Goal: Transaction & Acquisition: Book appointment/travel/reservation

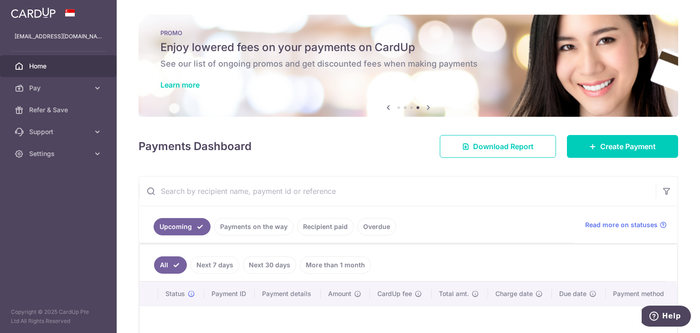
click at [67, 85] on span "Pay" at bounding box center [59, 87] width 60 height 9
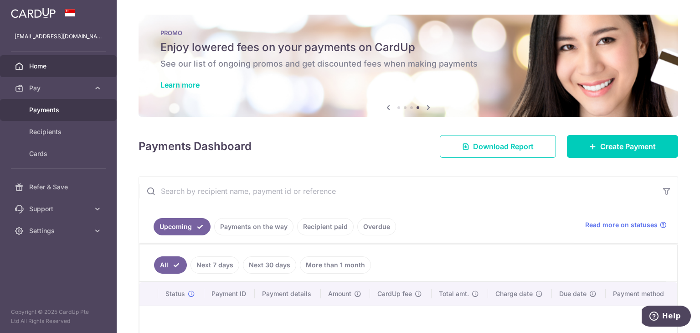
click at [48, 114] on span "Payments" at bounding box center [59, 109] width 60 height 9
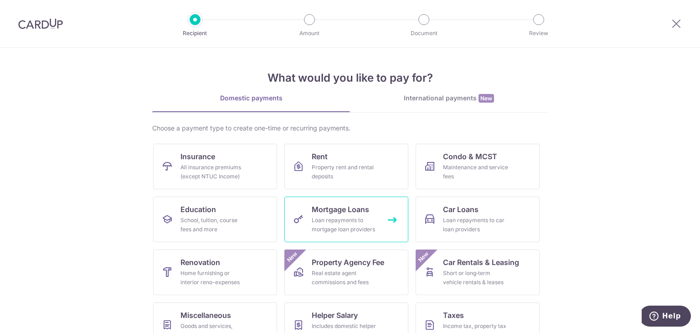
click at [334, 224] on div "Loan repayments to mortgage loan providers" at bounding box center [345, 225] width 66 height 18
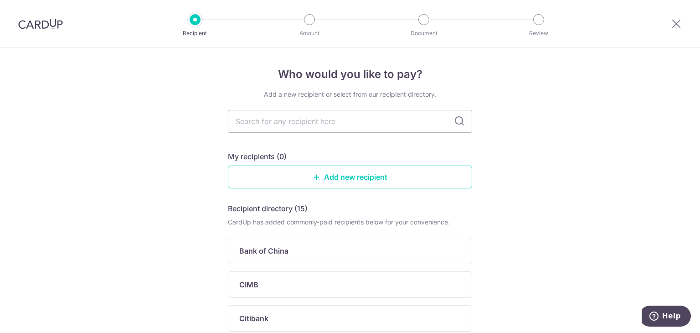
click at [439, 124] on input "text" at bounding box center [350, 121] width 244 height 23
type input "dbs"
click at [326, 252] on div "DBS Bank" at bounding box center [344, 250] width 211 height 11
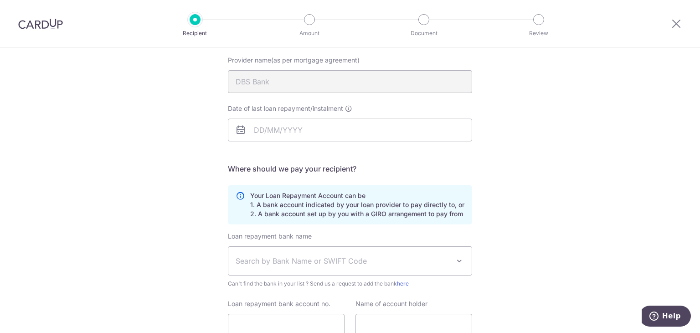
scroll to position [91, 0]
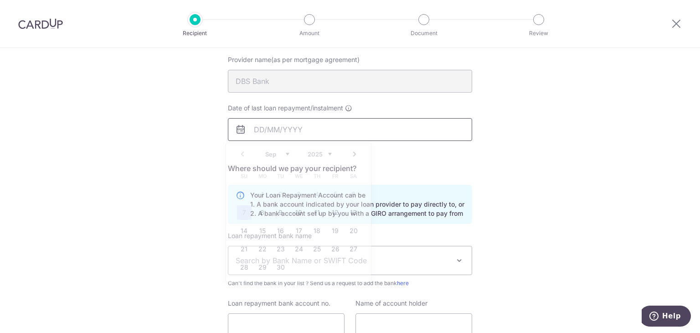
click at [267, 135] on input "Date of last loan repayment/instalment" at bounding box center [350, 129] width 244 height 23
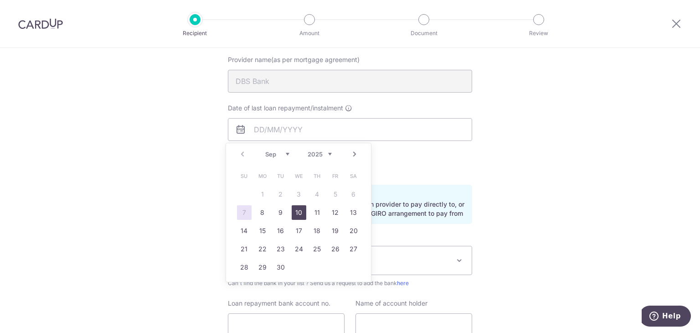
click at [295, 215] on link "10" at bounding box center [299, 212] width 15 height 15
type input "[DATE]"
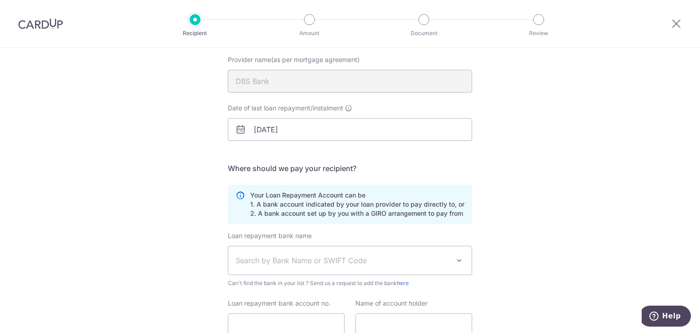
click at [509, 227] on div "Who would you like to pay? Your recipient does not need a CardUp account to rec…" at bounding box center [350, 183] width 700 height 452
click at [400, 204] on p "Your Loan Repayment Account can be 1. A bank account indicated by your loan pro…" at bounding box center [357, 204] width 214 height 27
click at [389, 216] on p "Your Loan Repayment Account can be 1. A bank account indicated by your loan pro…" at bounding box center [357, 204] width 214 height 27
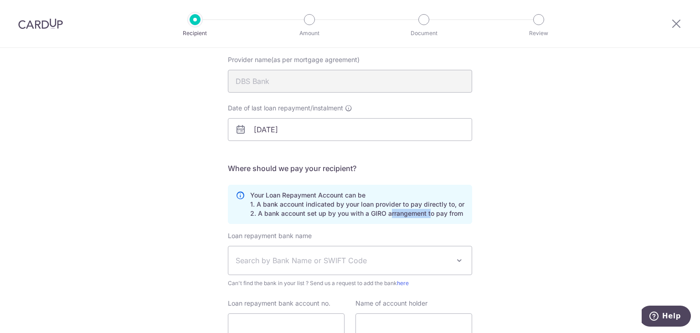
click at [389, 216] on p "Your Loan Repayment Account can be 1. A bank account indicated by your loan pro…" at bounding box center [357, 204] width 214 height 27
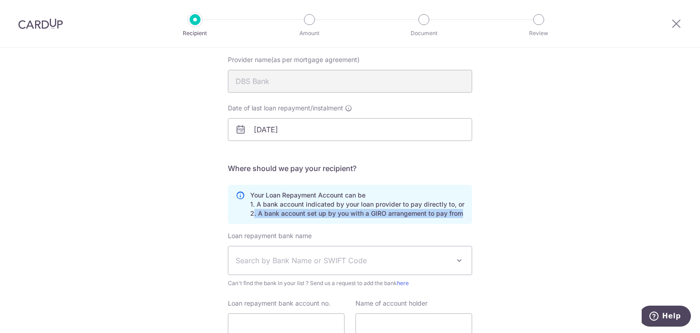
click at [389, 216] on p "Your Loan Repayment Account can be 1. A bank account indicated by your loan pro…" at bounding box center [357, 204] width 214 height 27
click at [392, 214] on p "Your Loan Repayment Account can be 1. A bank account indicated by your loan pro…" at bounding box center [357, 204] width 214 height 27
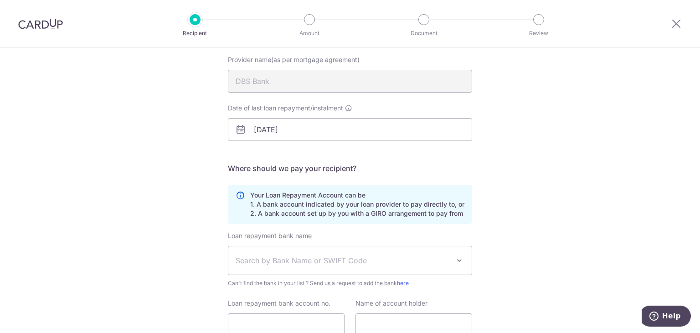
click at [533, 249] on div "Who would you like to pay? Your recipient does not need a CardUp account to rec…" at bounding box center [350, 183] width 700 height 452
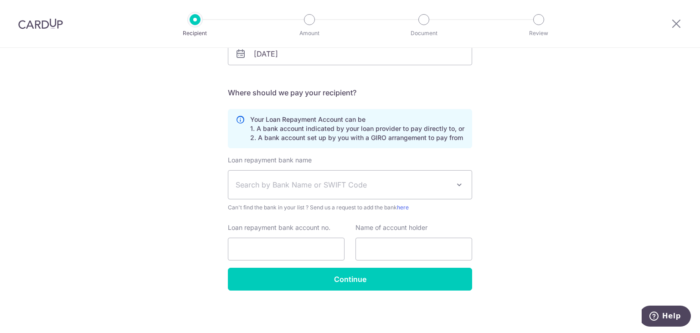
click at [413, 182] on span "Search by Bank Name or SWIFT Code" at bounding box center [343, 184] width 214 height 11
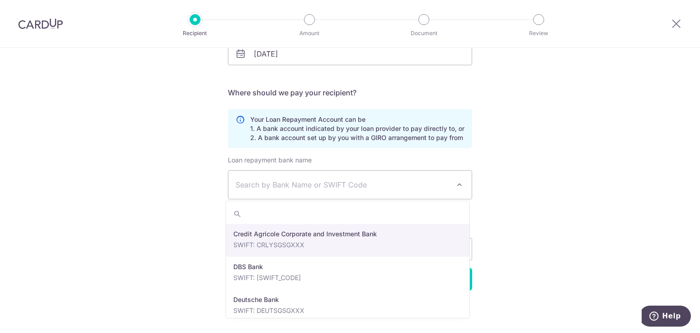
scroll to position [721, 0]
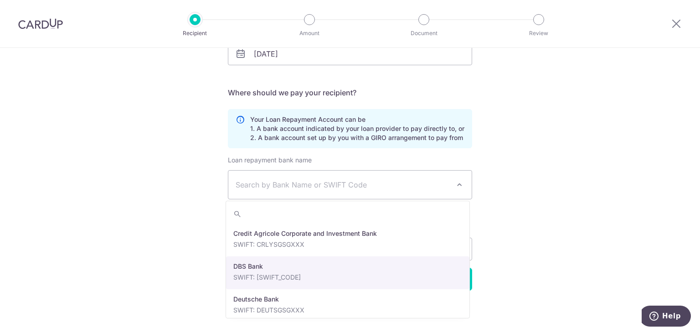
select select "6"
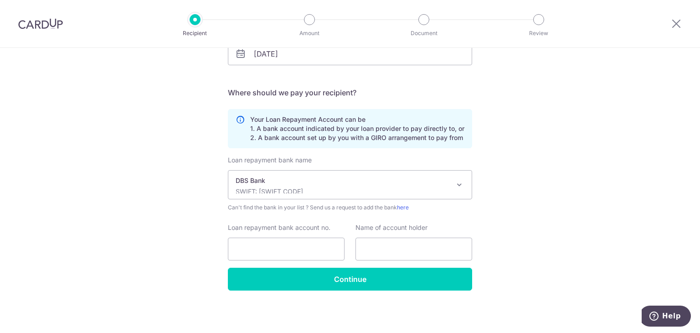
click at [510, 205] on div "Who would you like to pay? Your recipient does not need a CardUp account to rec…" at bounding box center [350, 107] width 700 height 452
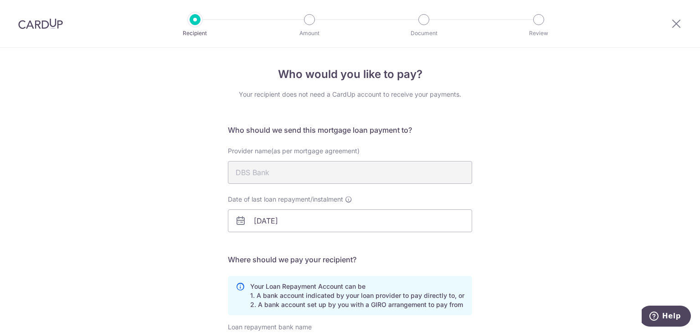
scroll to position [167, 0]
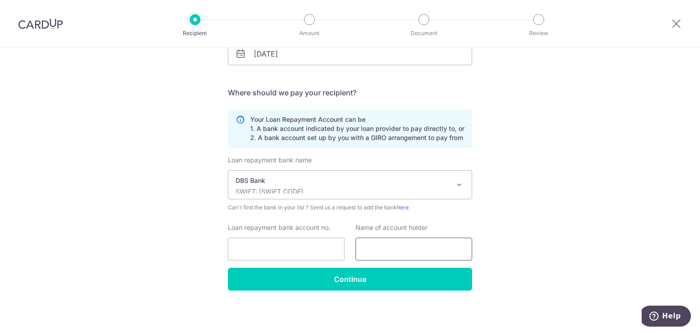
click at [380, 245] on input "text" at bounding box center [413, 248] width 117 height 23
click at [527, 242] on div "Who would you like to pay? Your recipient does not need a CardUp account to rec…" at bounding box center [350, 107] width 700 height 452
